Goal: Task Accomplishment & Management: Complete application form

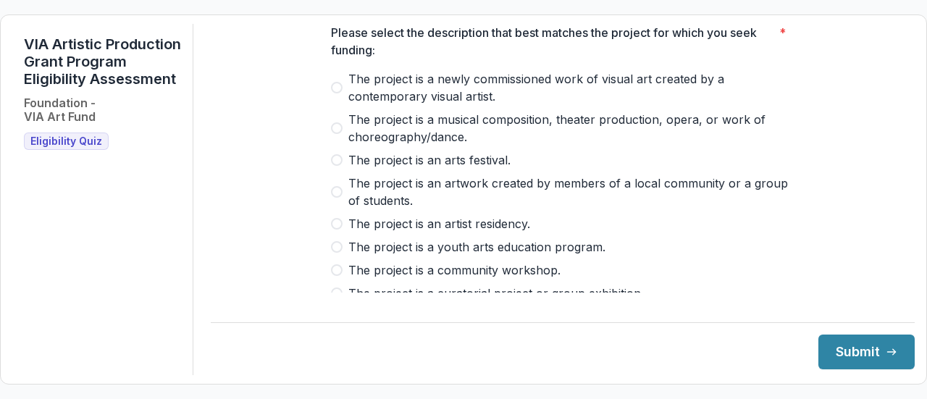
scroll to position [92, 0]
click at [356, 92] on span "The project is a newly commissioned work of visual art created by a contemporar…" at bounding box center [571, 88] width 446 height 35
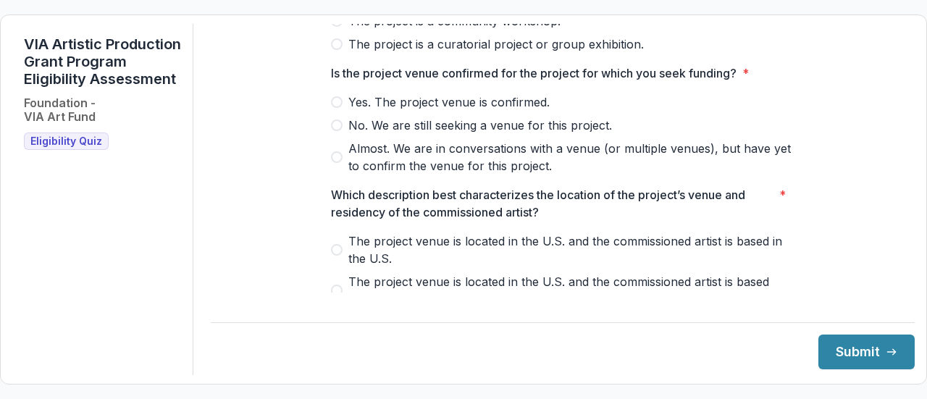
scroll to position [343, 0]
click at [453, 121] on div "Yes. The project venue is confirmed. No. We are still seeking a venue for this …" at bounding box center [563, 133] width 464 height 81
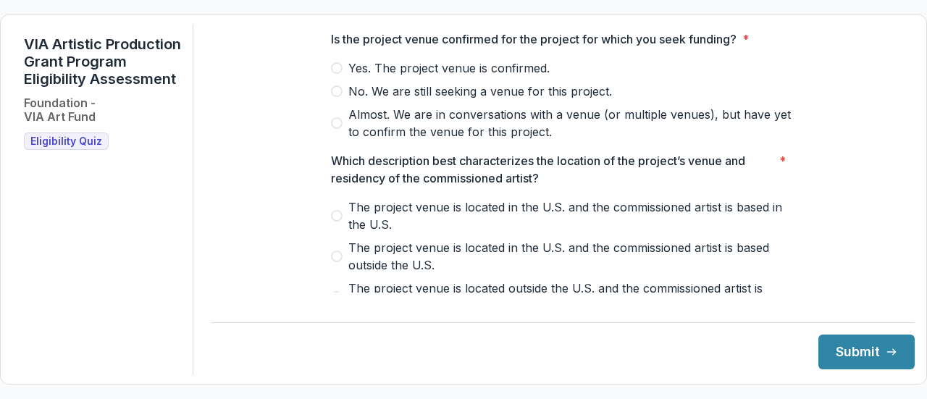
click at [437, 77] on span "Yes. The project venue is confirmed." at bounding box center [448, 67] width 201 height 17
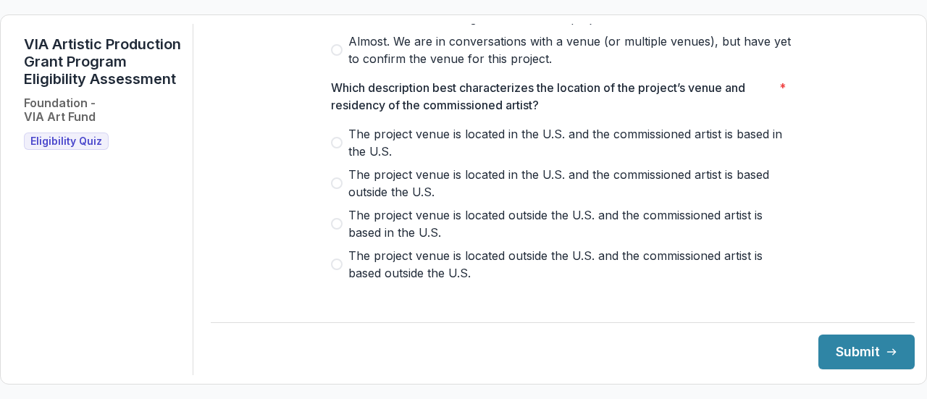
scroll to position [464, 0]
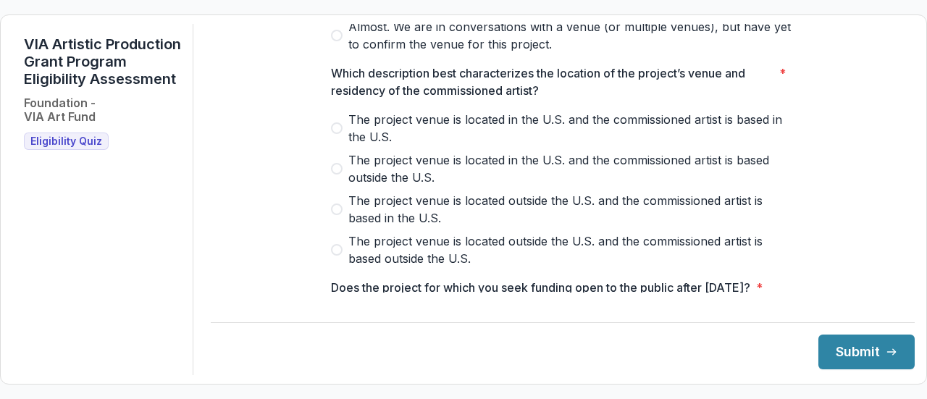
click at [397, 138] on span "The project venue is located in the U.S. and the commissioned artist is based i…" at bounding box center [571, 128] width 446 height 35
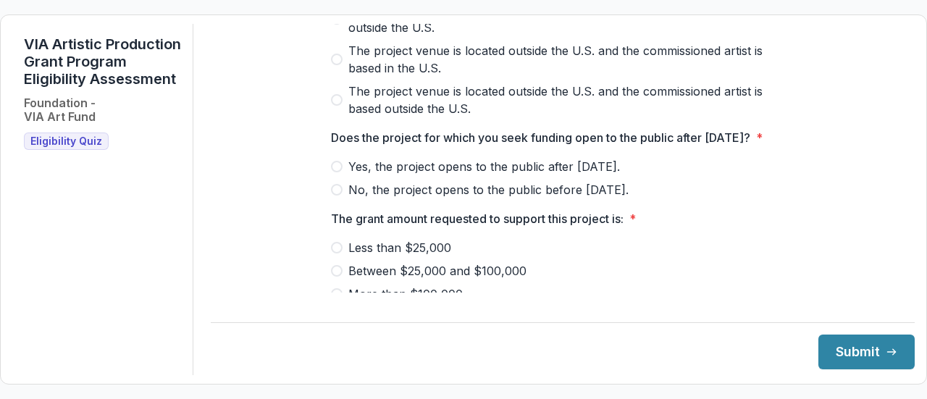
scroll to position [661, 0]
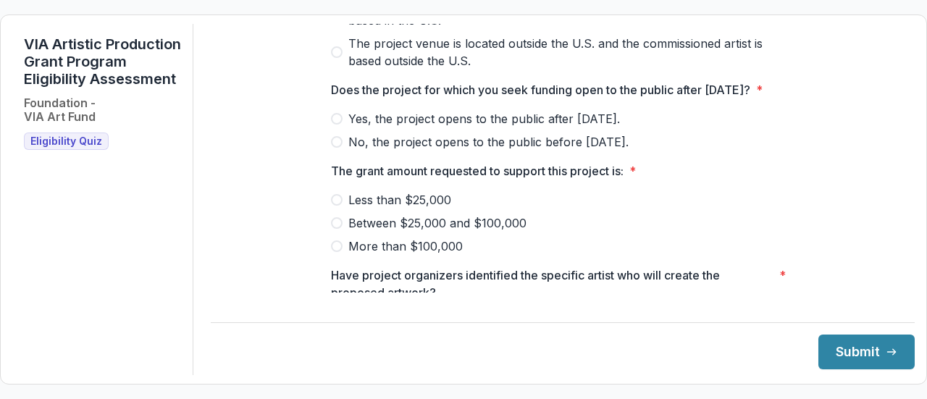
click at [379, 127] on span "Yes, the project opens to the public after [DATE]." at bounding box center [484, 118] width 272 height 17
drag, startPoint x: 379, startPoint y: 151, endPoint x: 238, endPoint y: 209, distance: 152.6
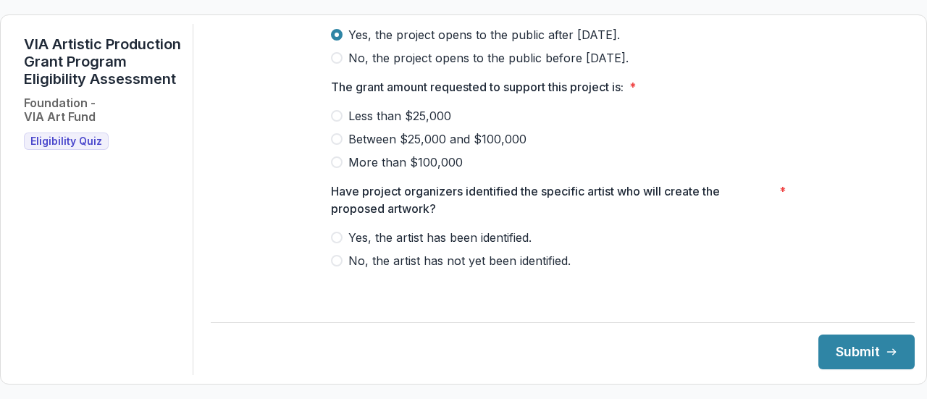
click at [332, 168] on span at bounding box center [337, 162] width 12 height 12
click at [335, 246] on label "Yes, the artist has been identified." at bounding box center [563, 237] width 464 height 17
click at [824, 351] on button "Submit" at bounding box center [866, 352] width 96 height 35
